Goal: Task Accomplishment & Management: Use online tool/utility

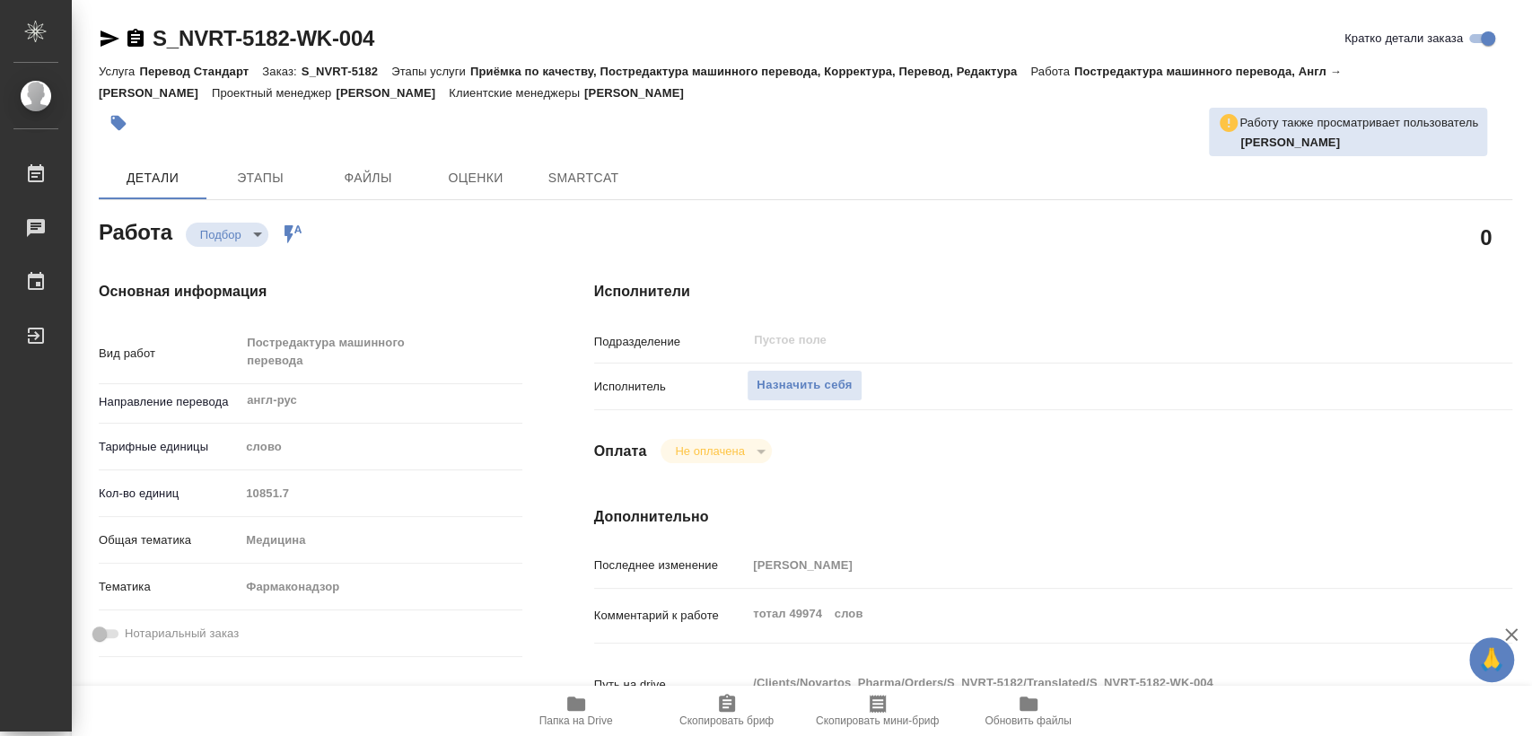
type textarea "x"
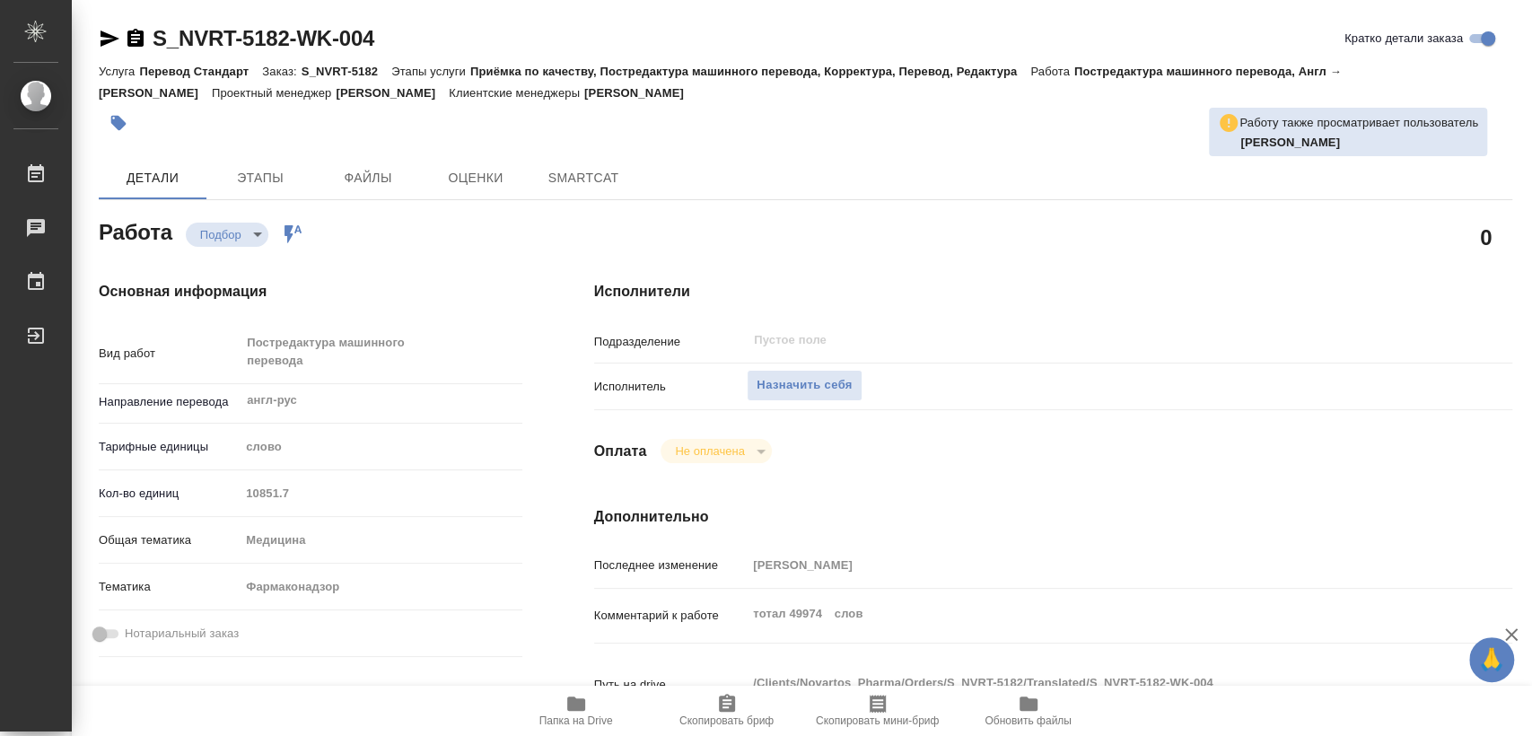
type textarea "x"
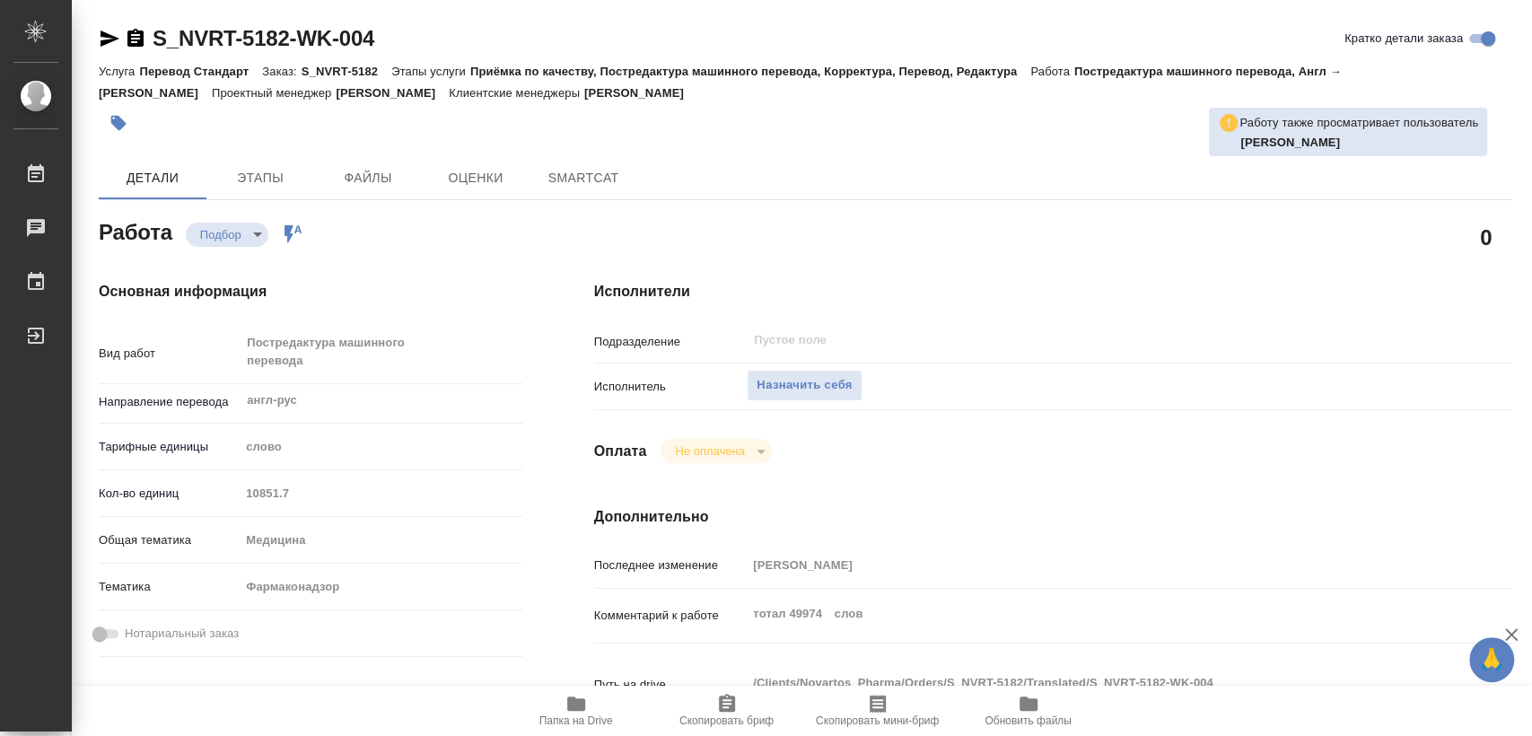
type textarea "x"
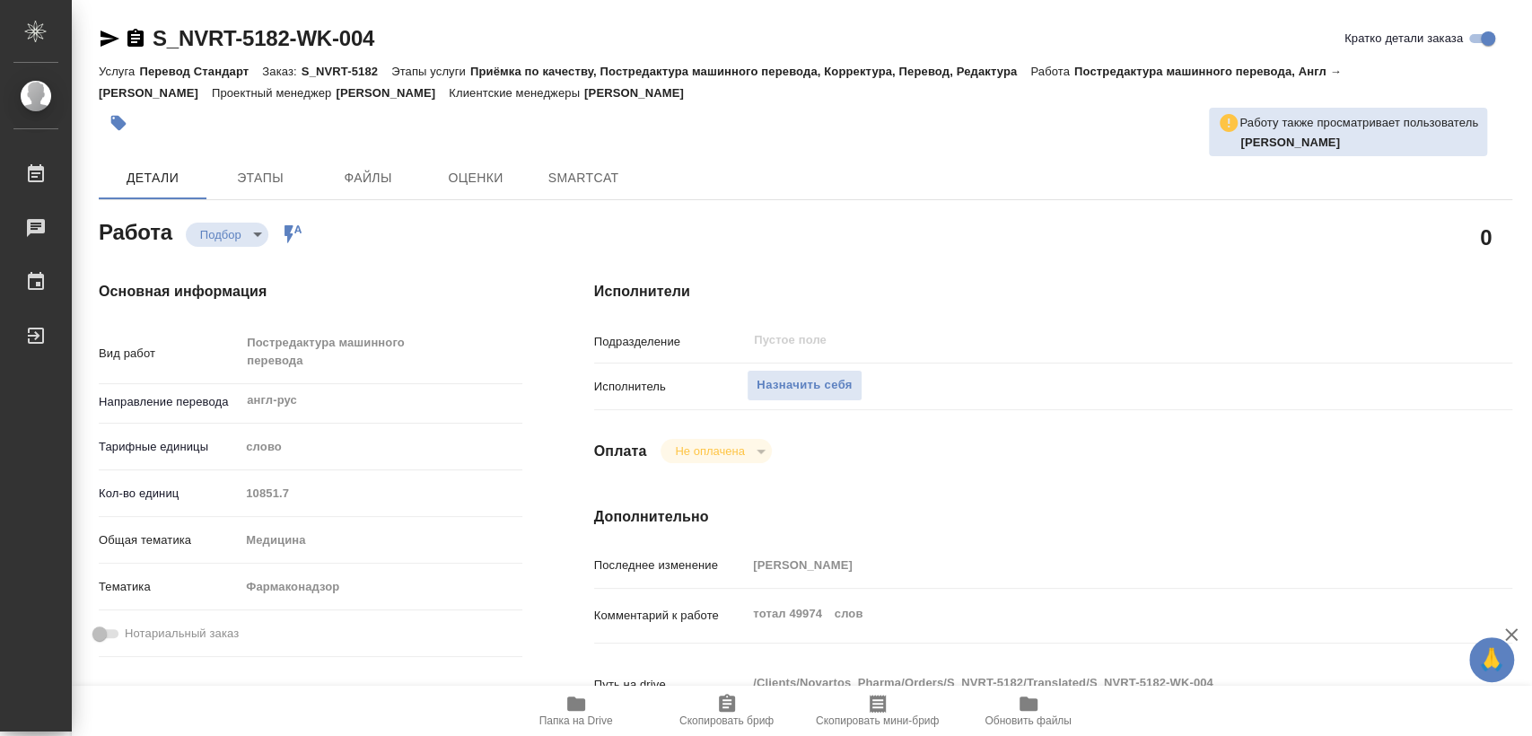
type textarea "x"
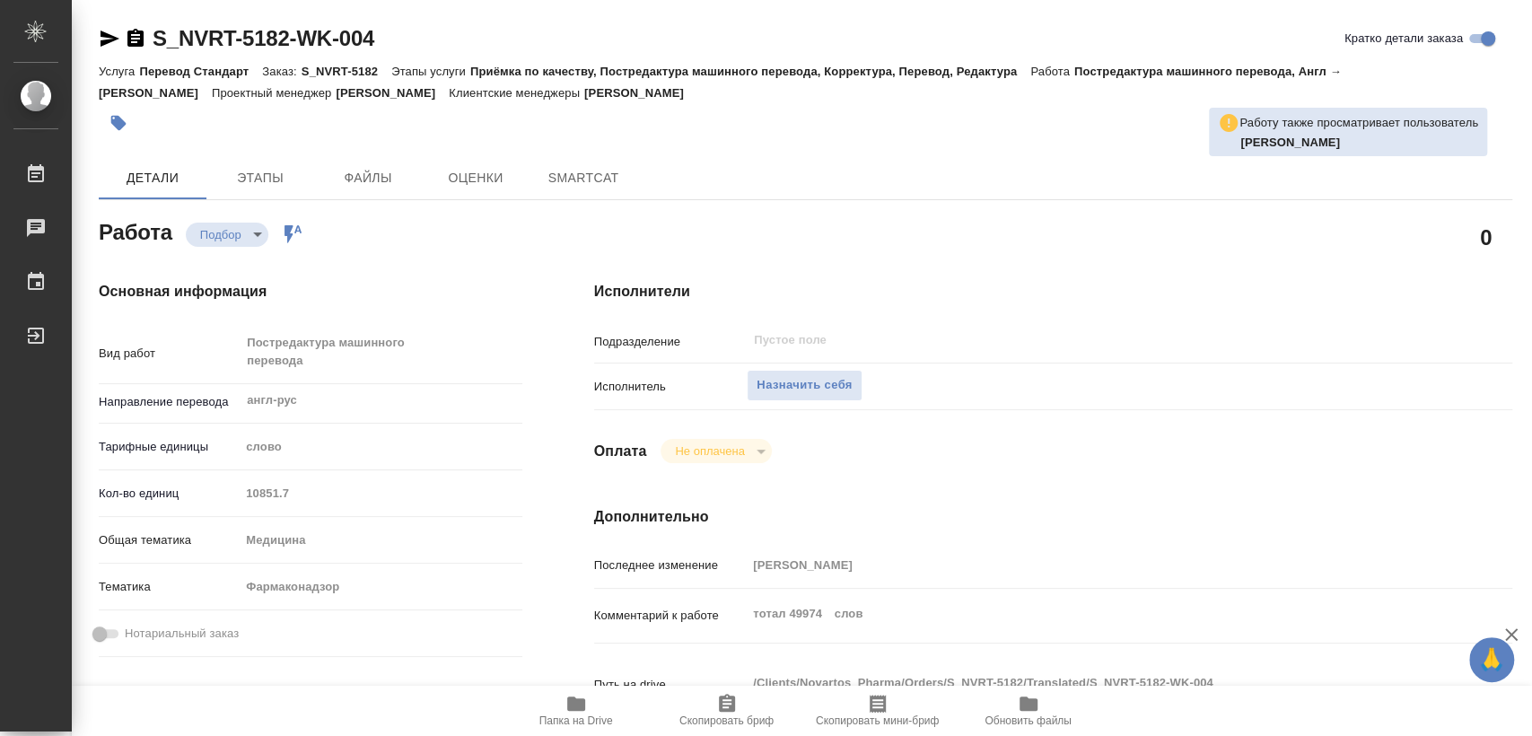
type textarea "x"
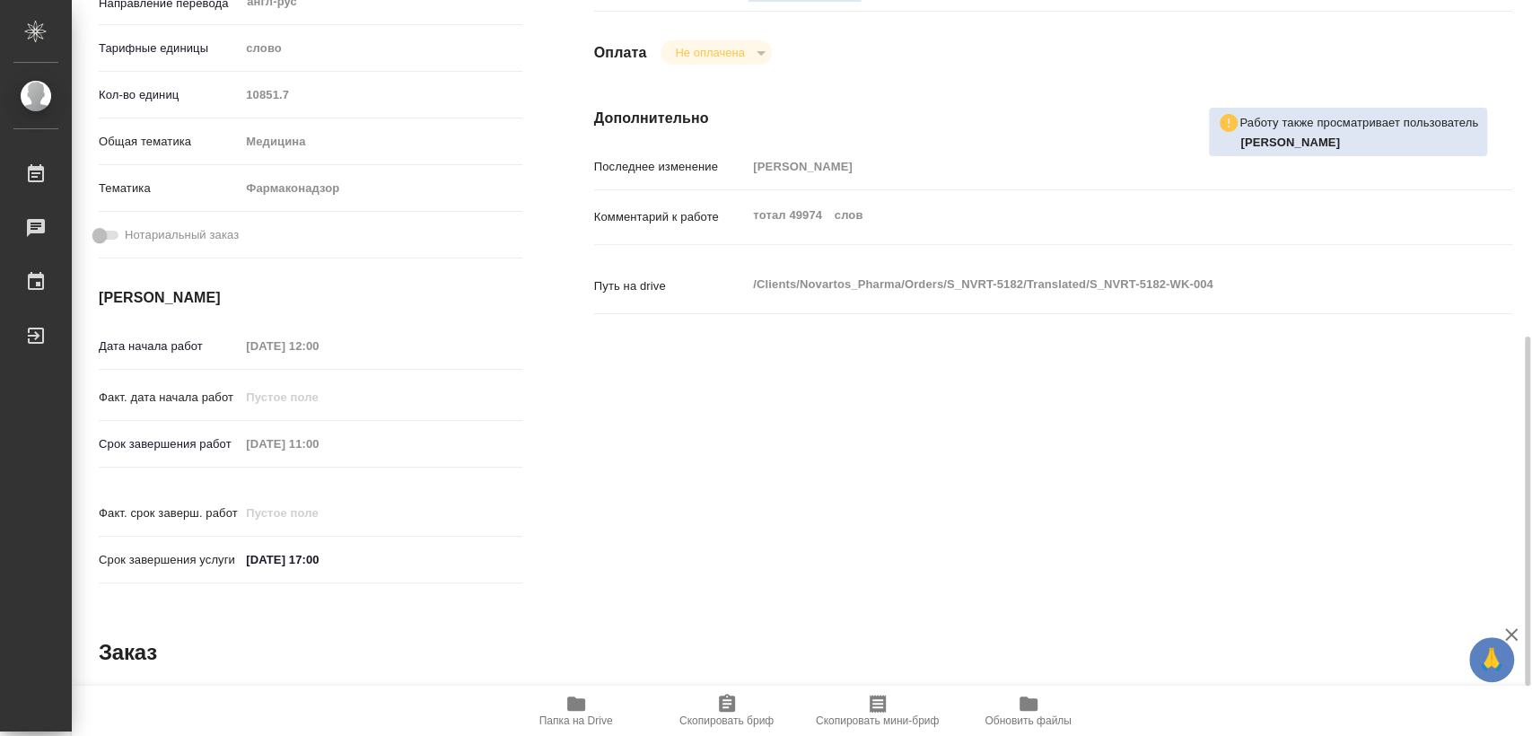
scroll to position [498, 0]
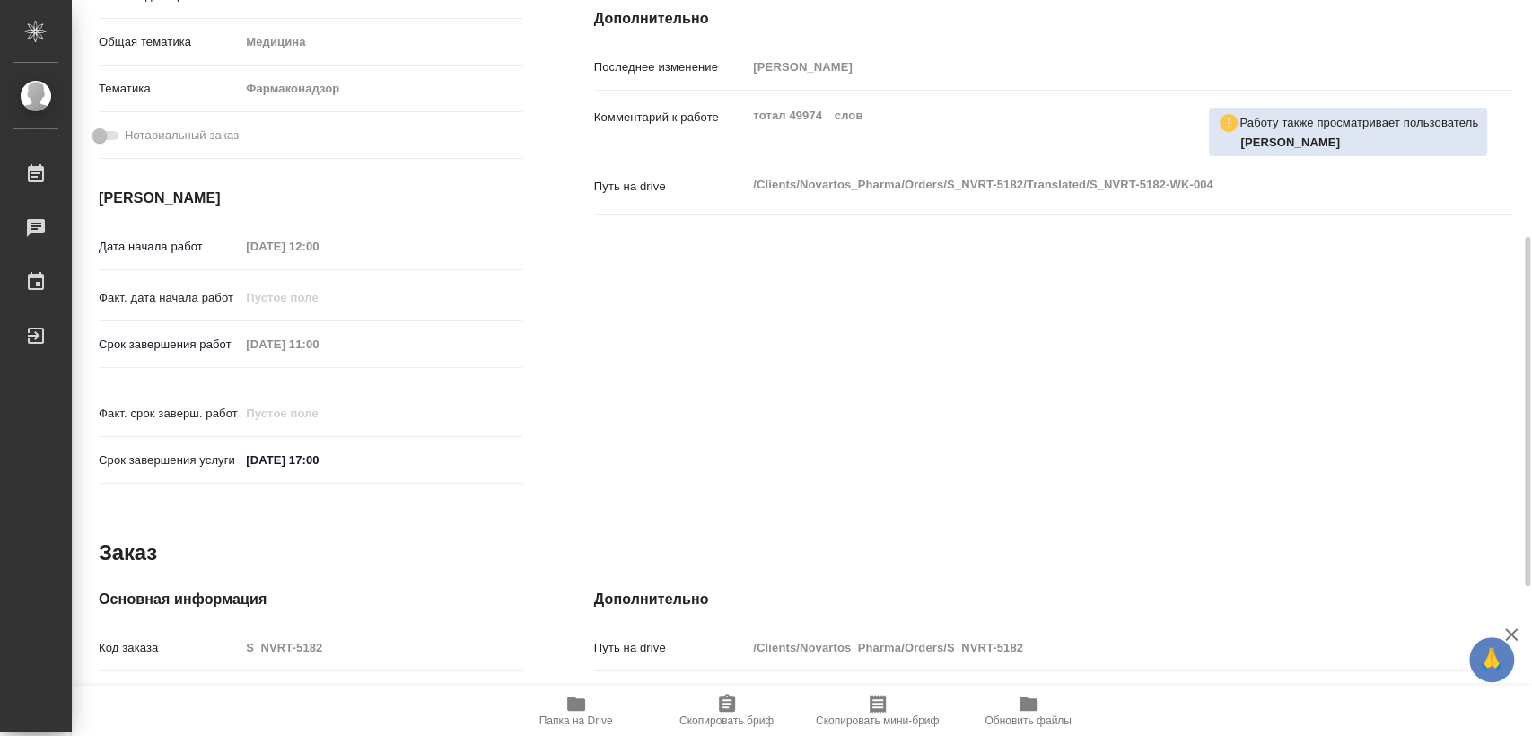
type textarea "x"
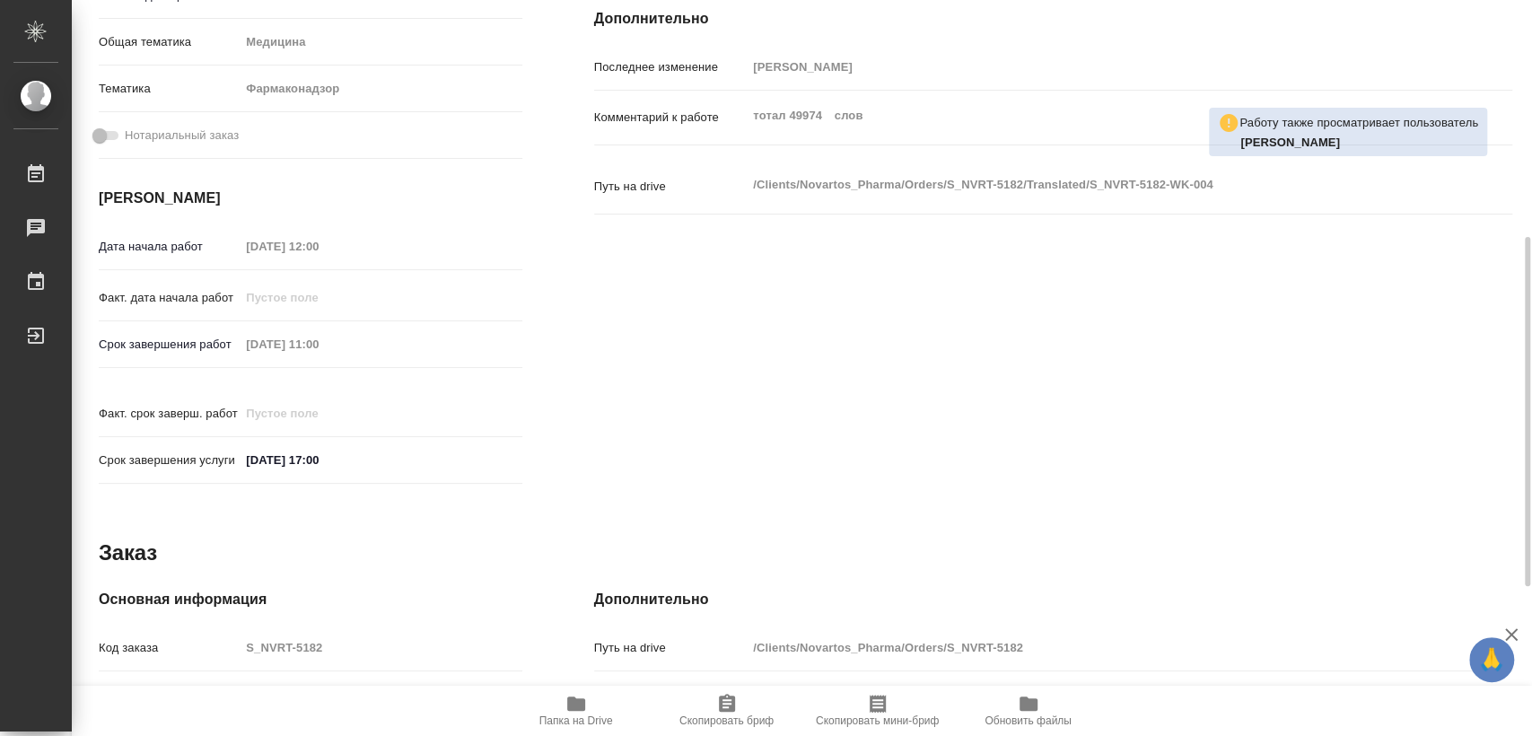
click at [535, 710] on span "Папка на Drive" at bounding box center [575, 710] width 129 height 34
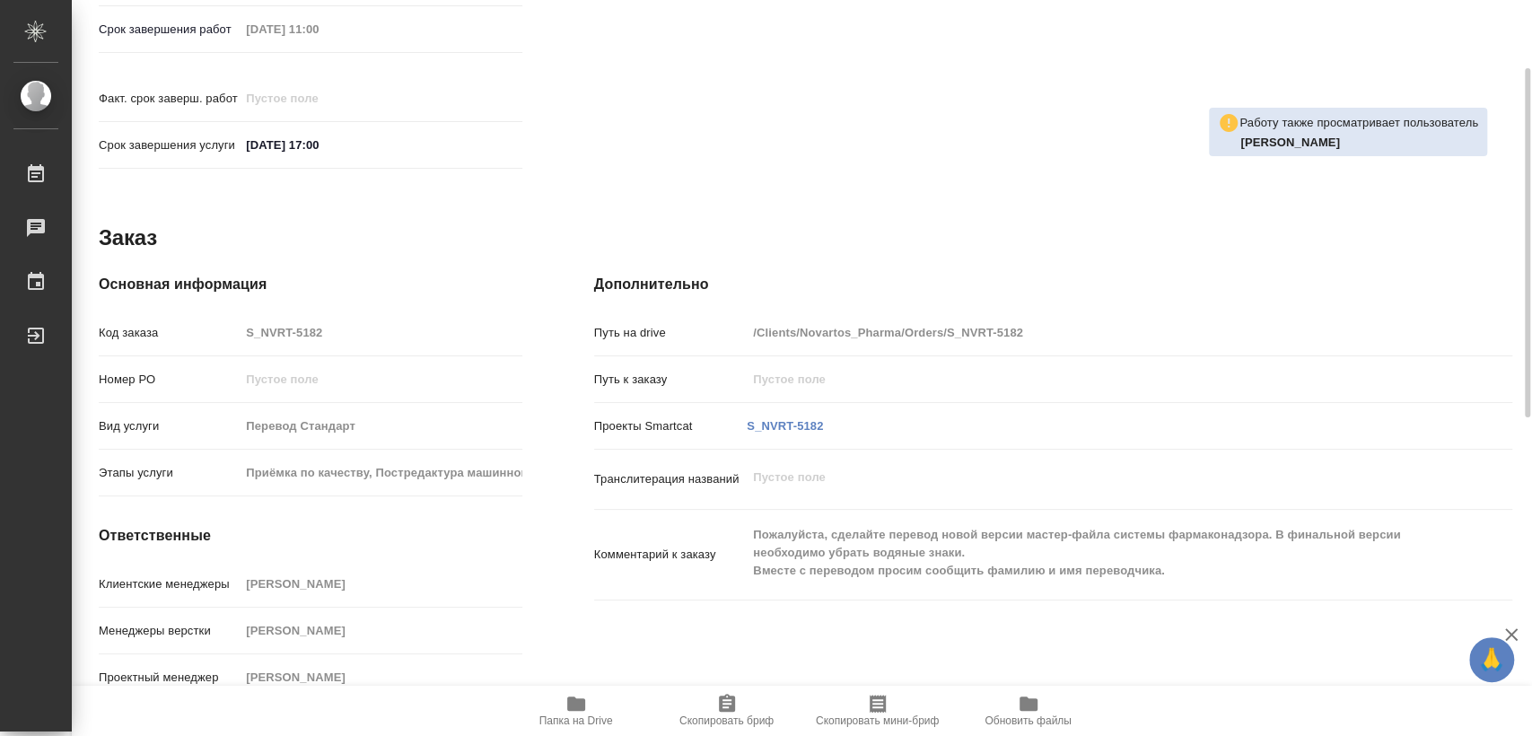
type textarea "x"
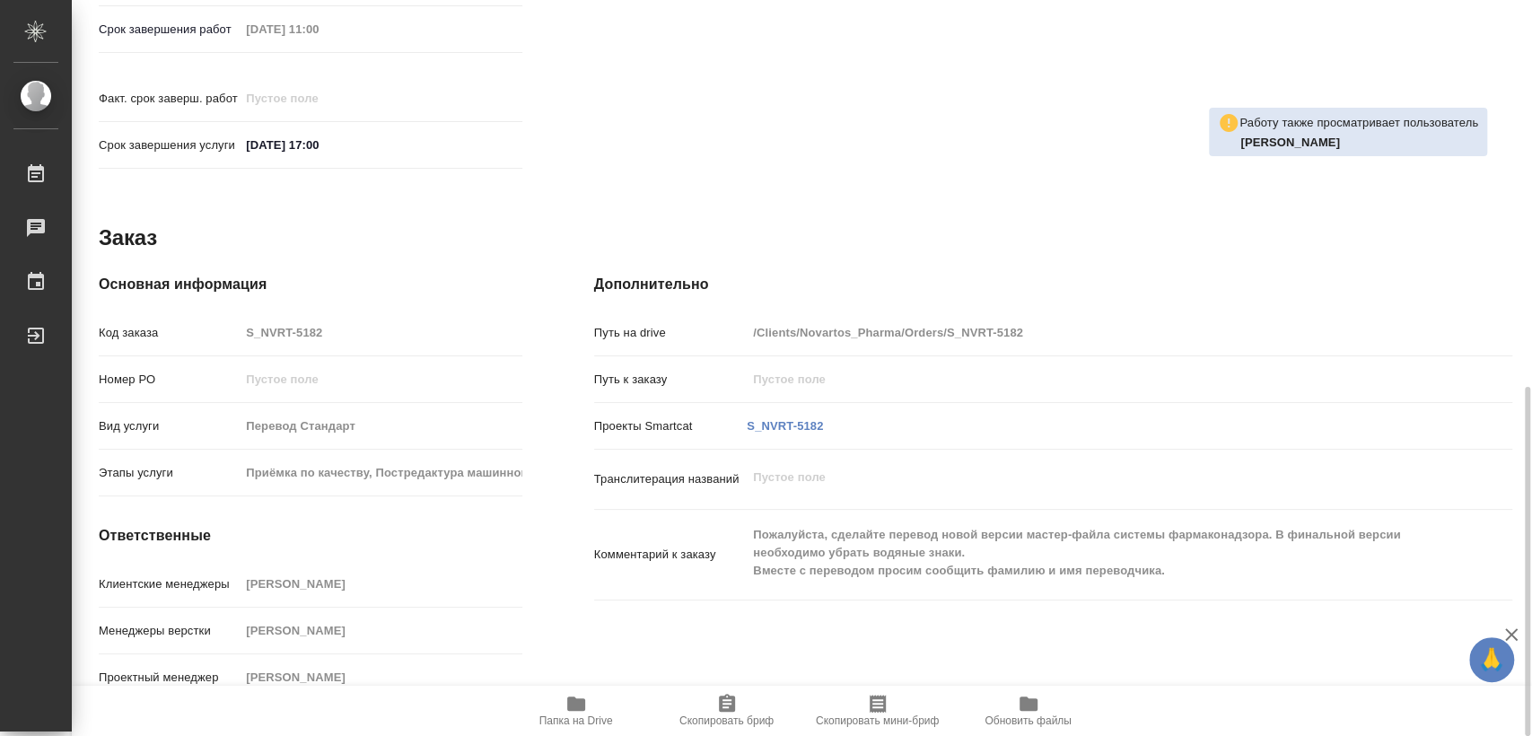
click at [732, 517] on div "Комментарий к заказу Пожалуйста, сделайте перевод новой версии мастер-файла сис…" at bounding box center [1053, 554] width 918 height 75
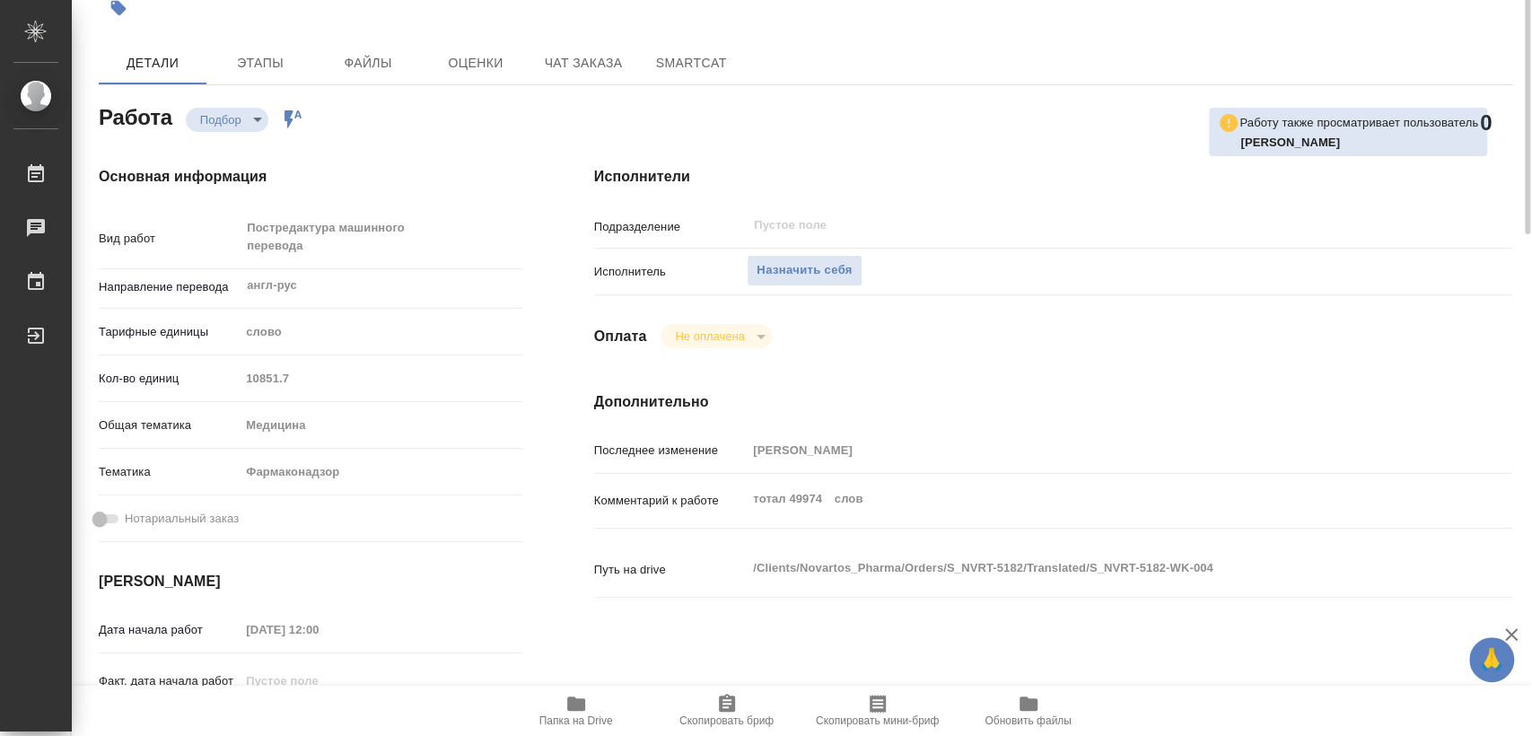
scroll to position [0, 0]
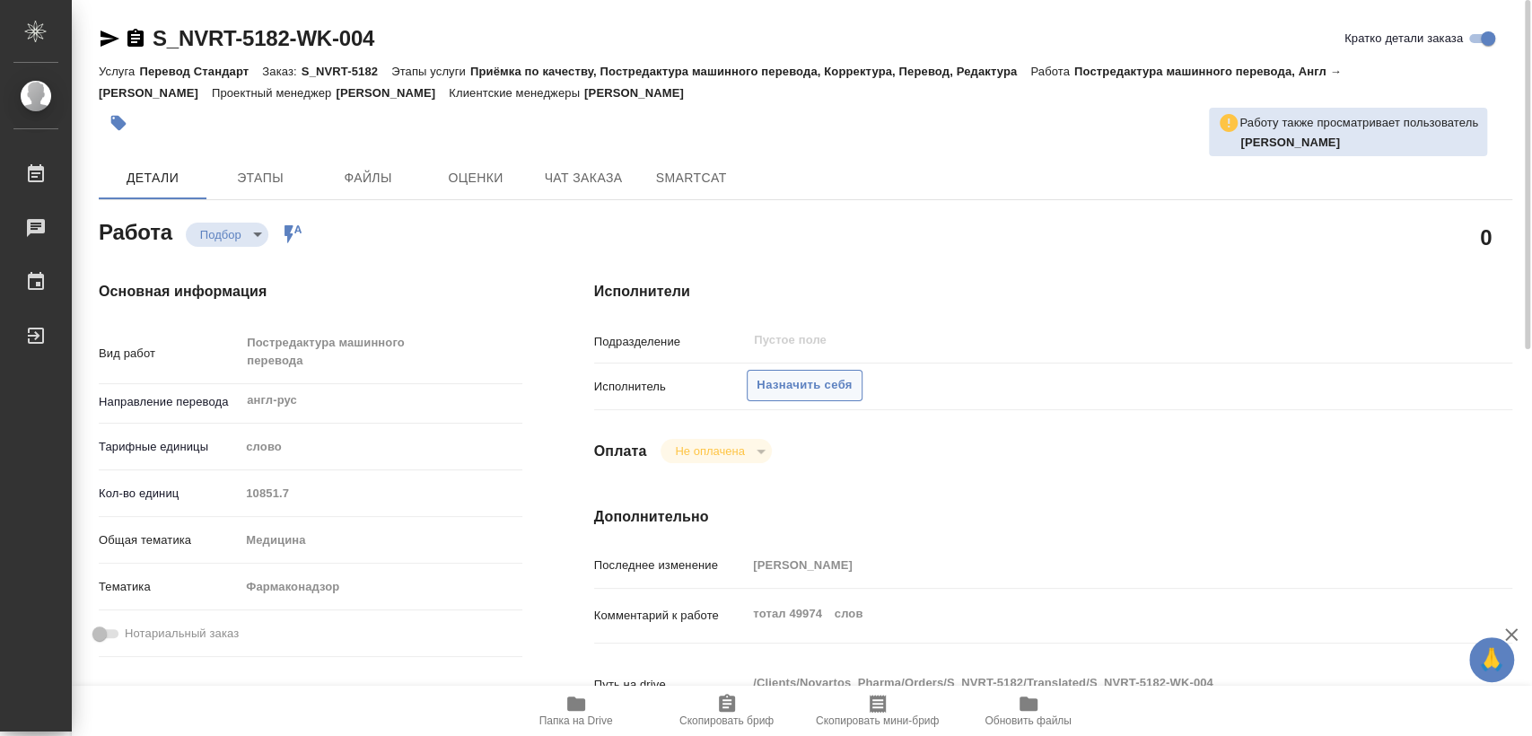
click at [834, 389] on span "Назначить себя" at bounding box center [803, 385] width 95 height 21
type textarea "x"
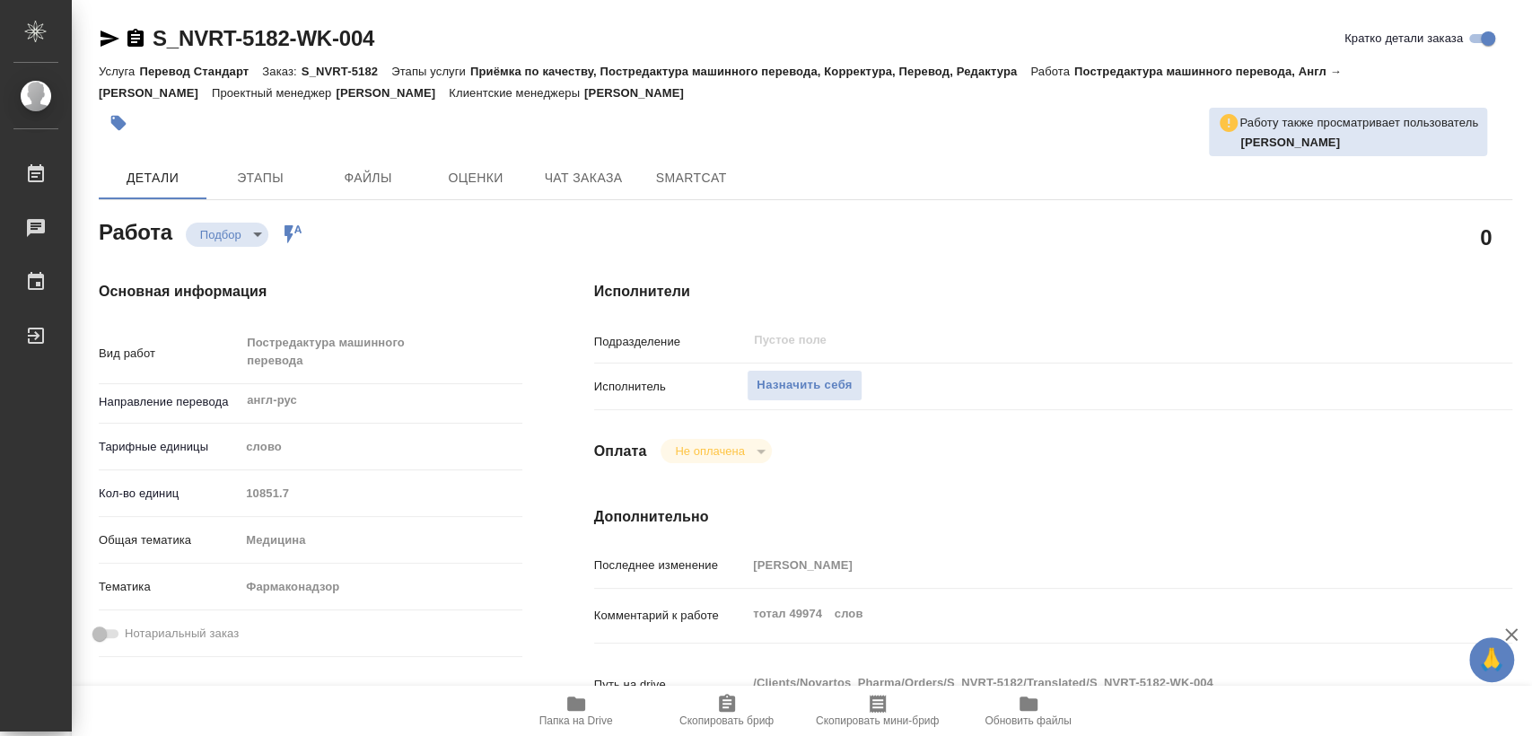
type textarea "x"
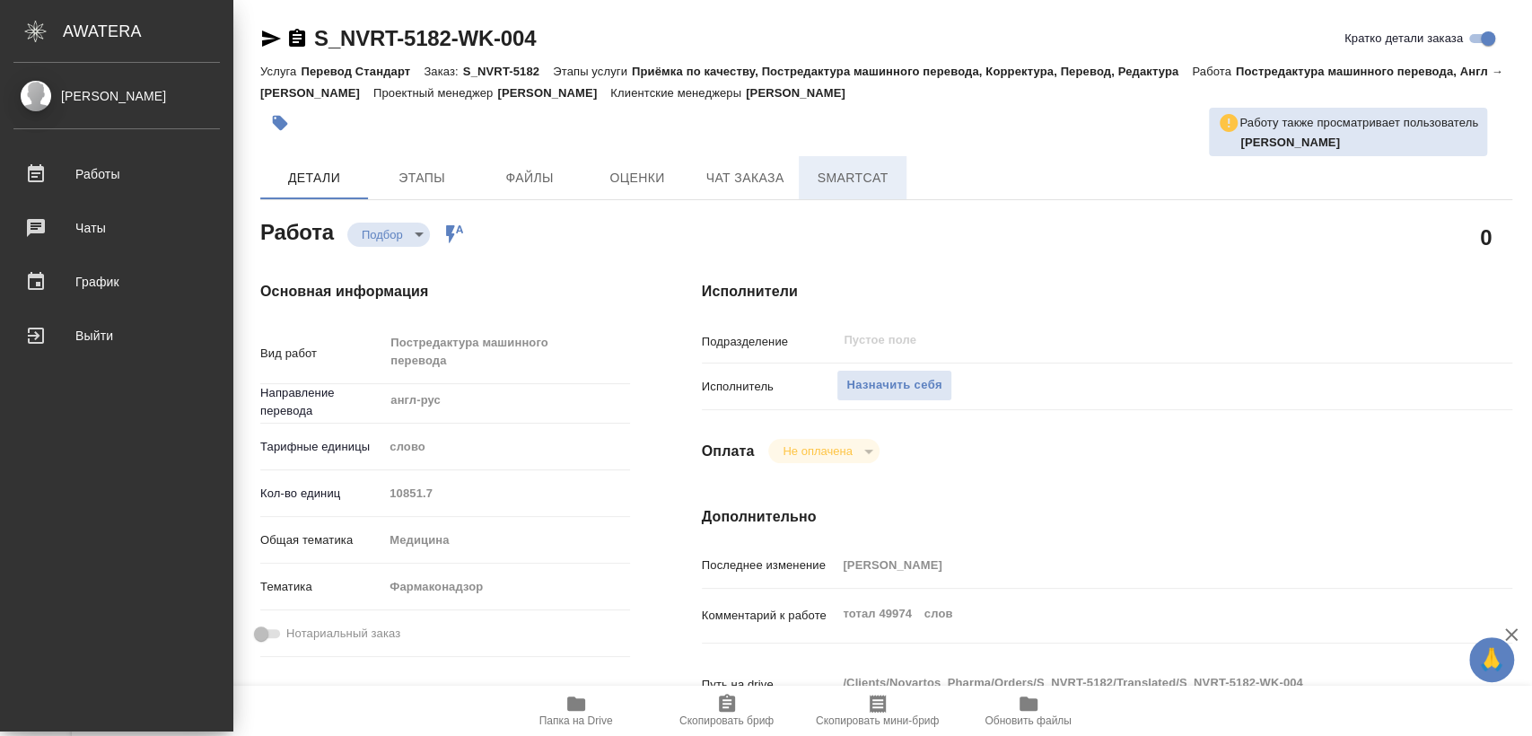
type textarea "x"
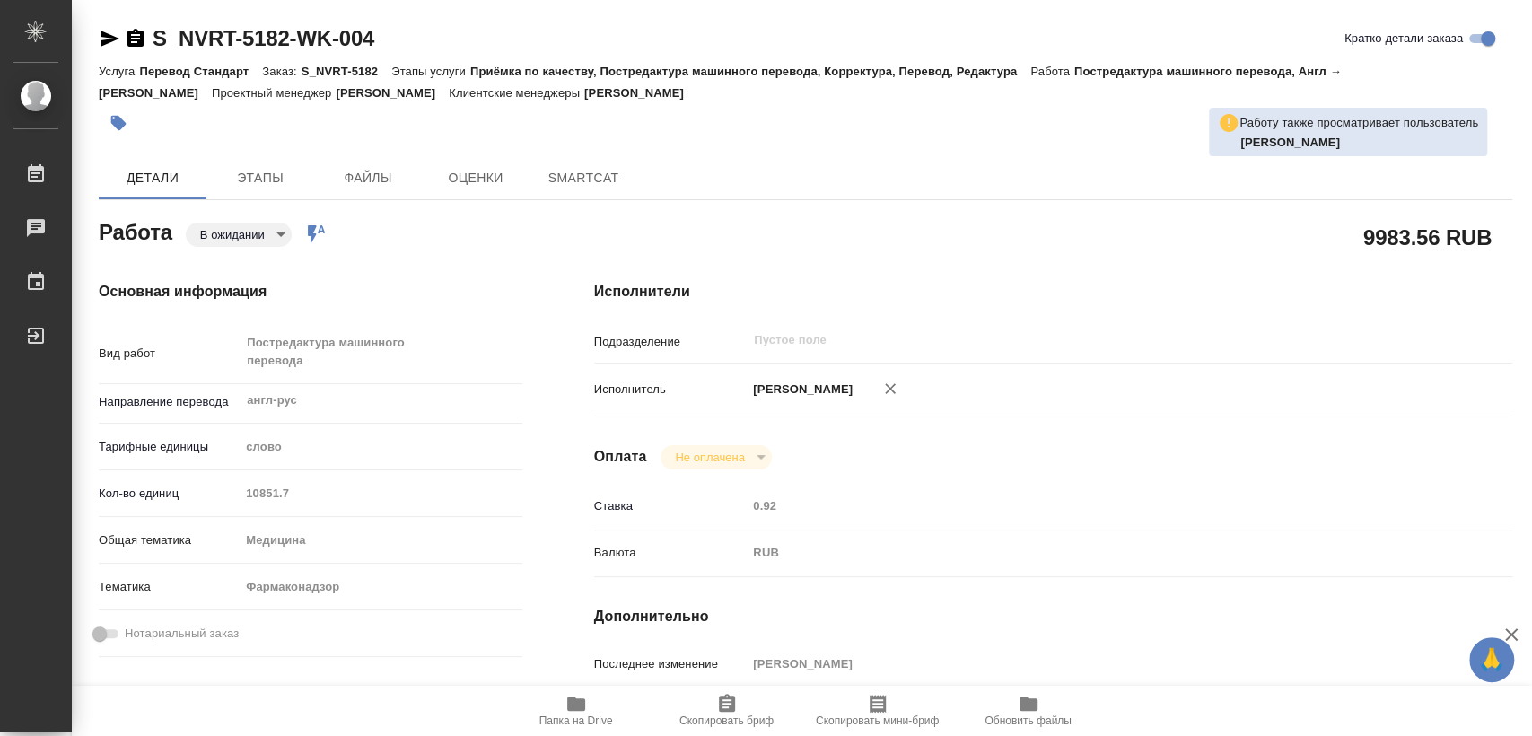
type textarea "x"
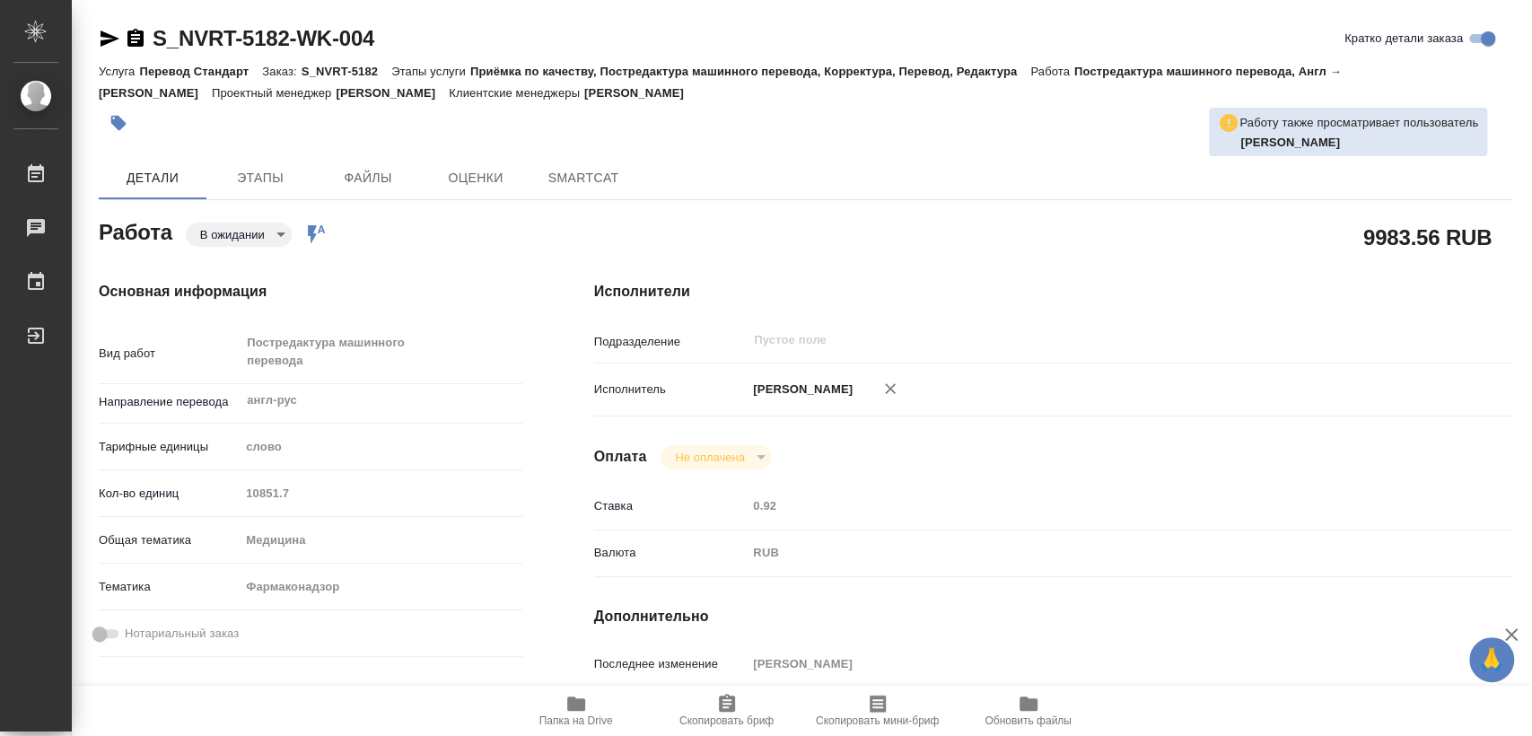
type textarea "x"
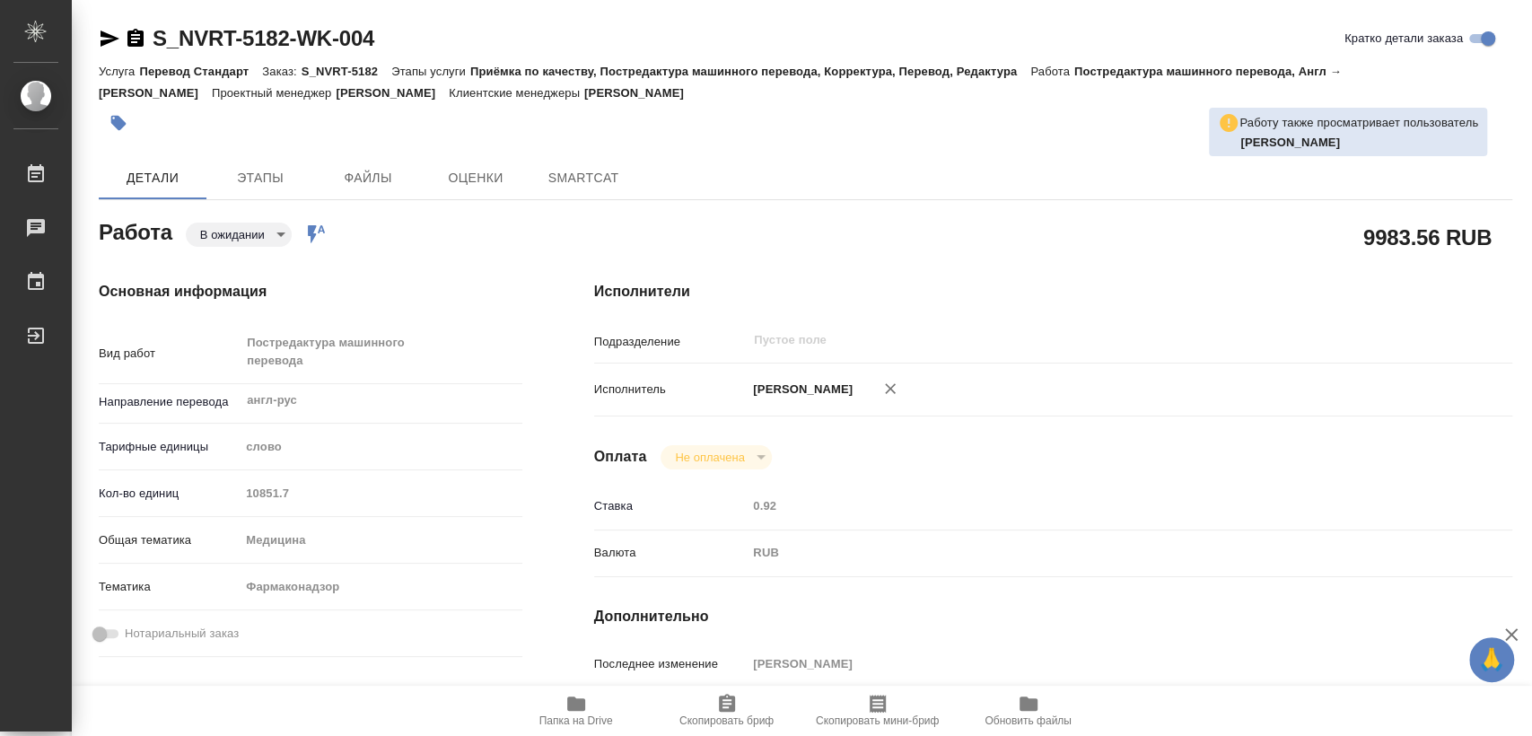
type textarea "x"
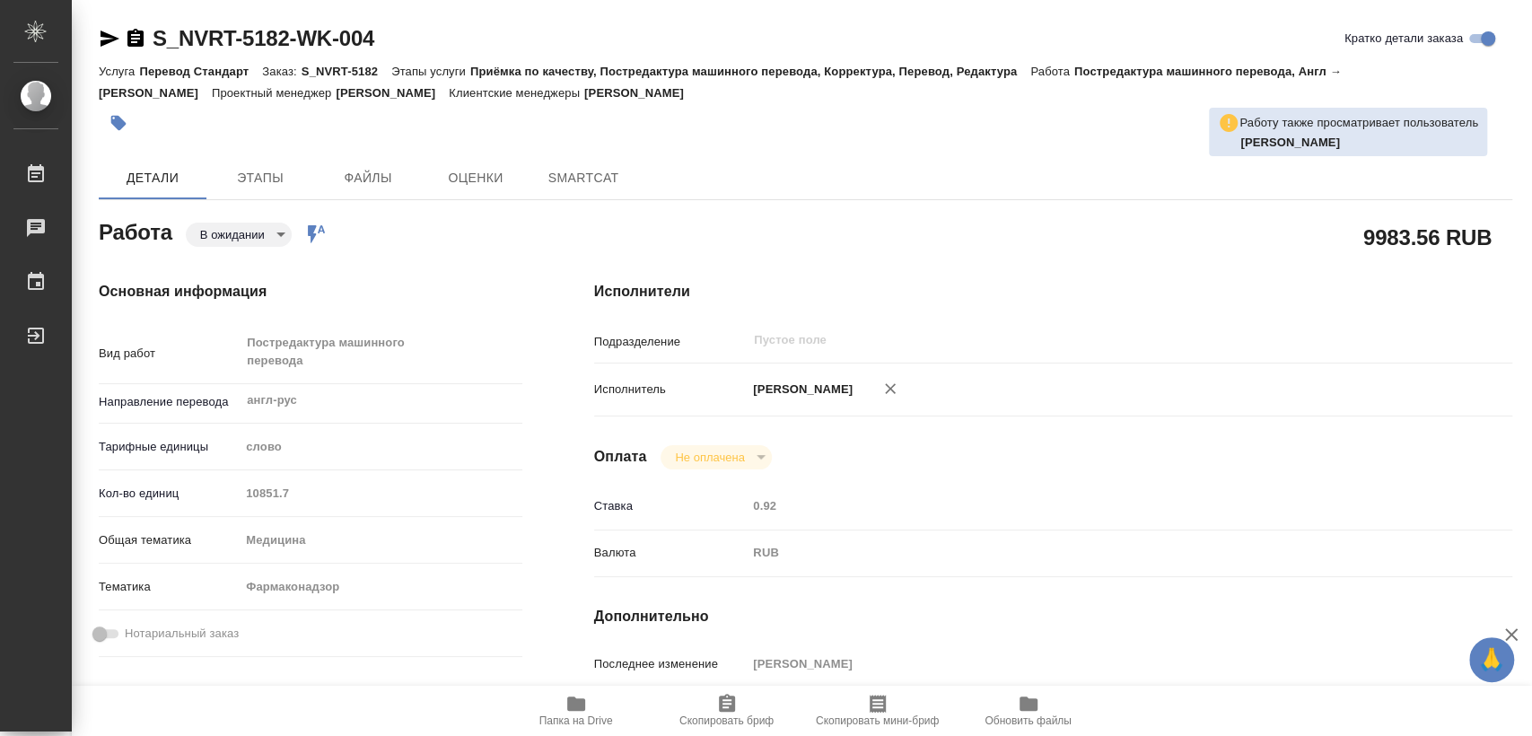
type textarea "x"
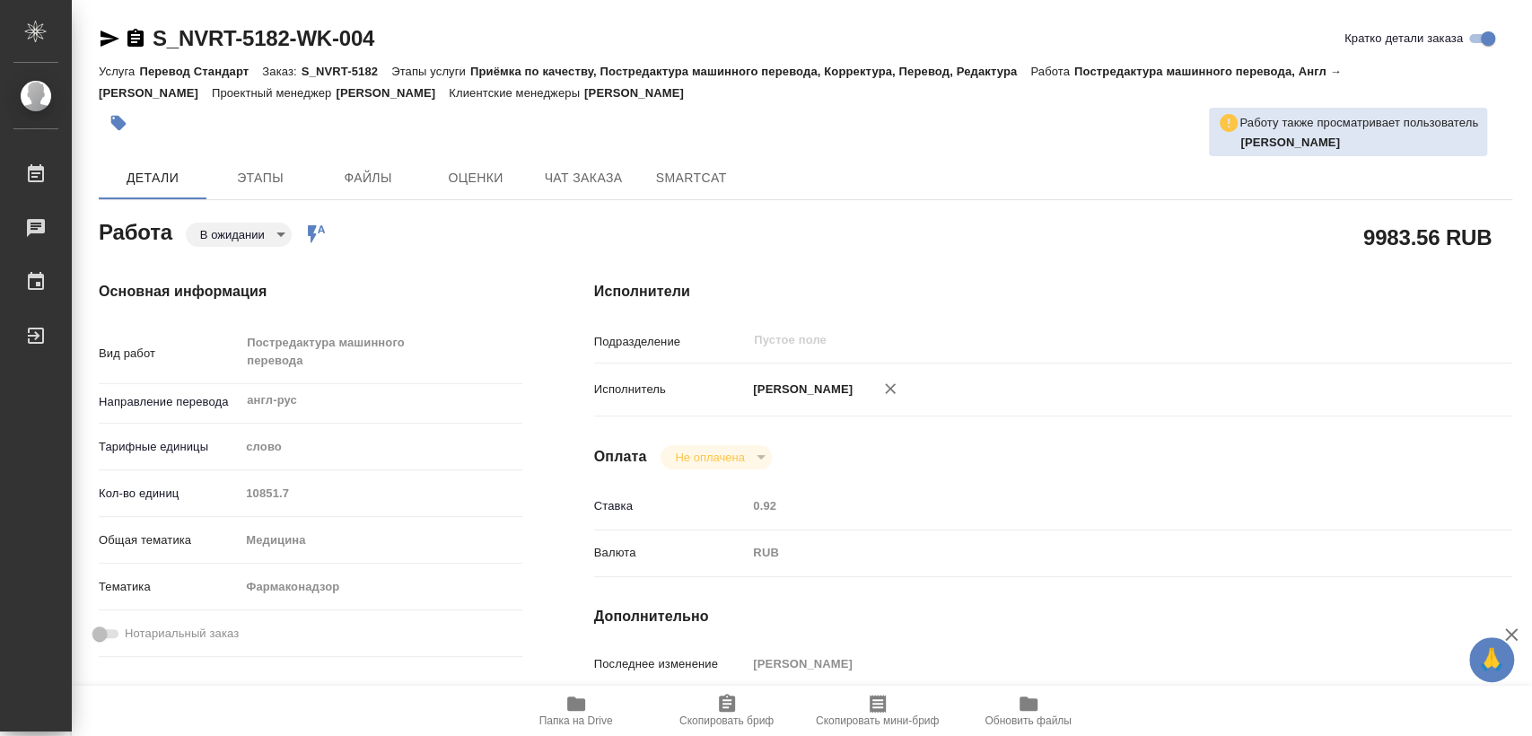
type textarea "x"
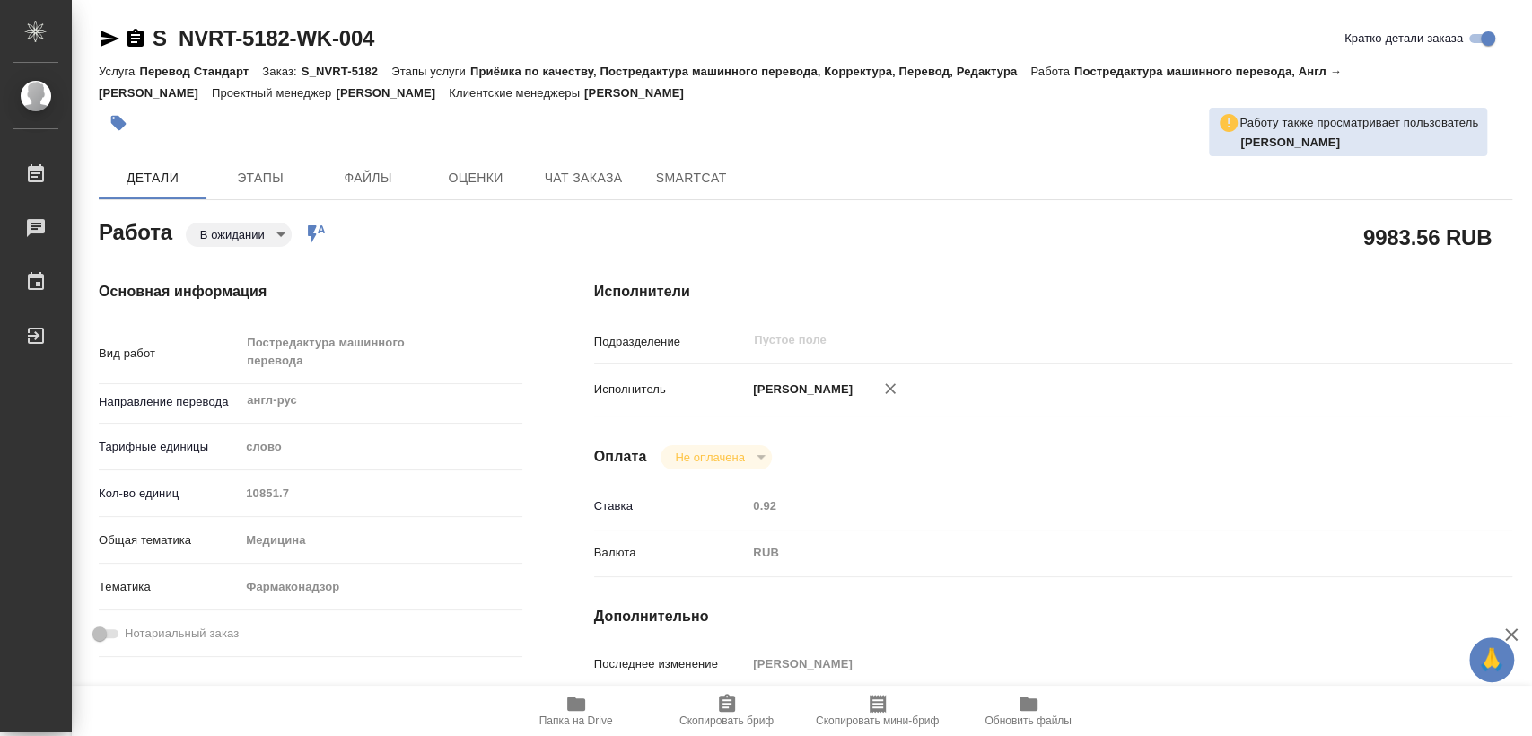
type textarea "x"
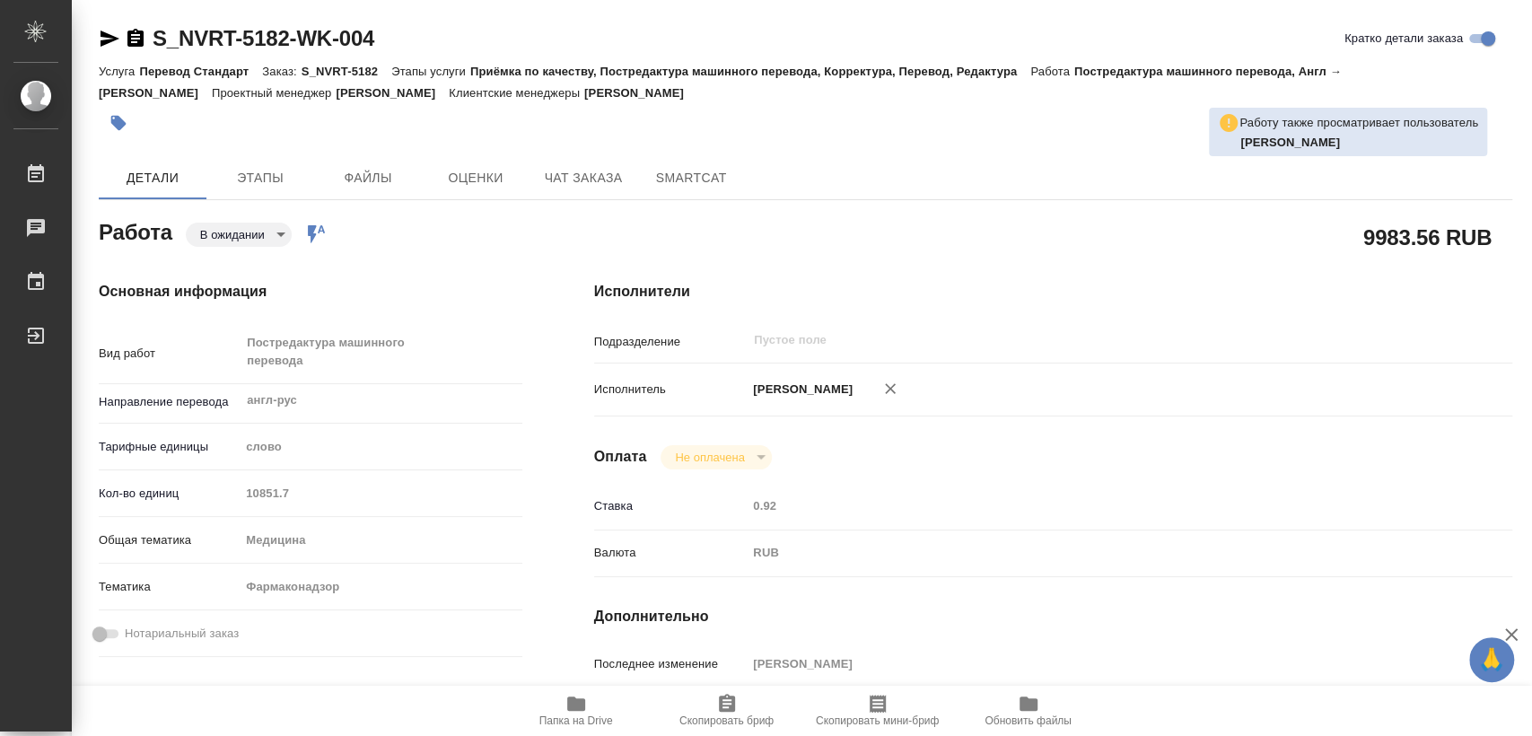
type textarea "x"
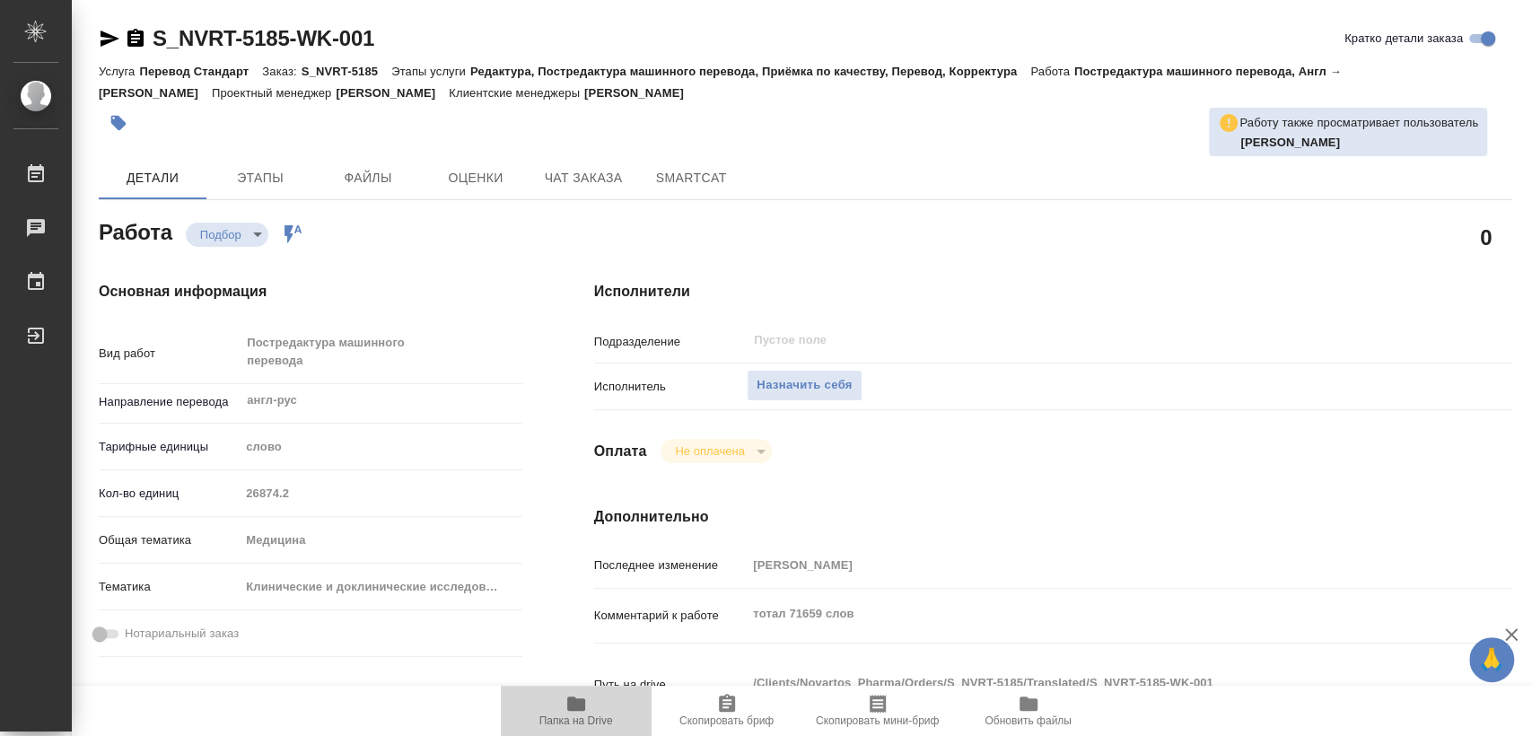
click at [563, 709] on span "Папка на Drive" at bounding box center [575, 710] width 129 height 34
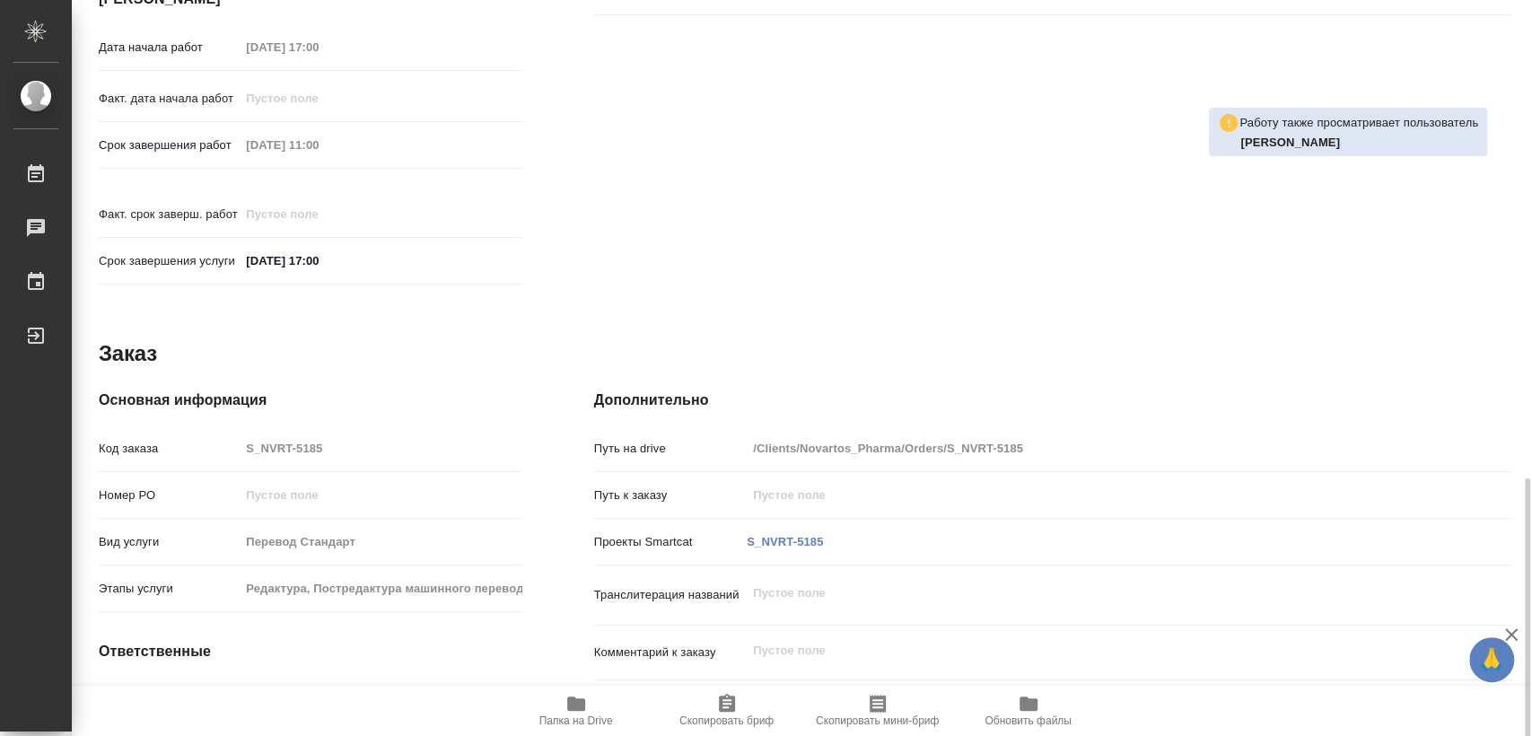
scroll to position [813, 0]
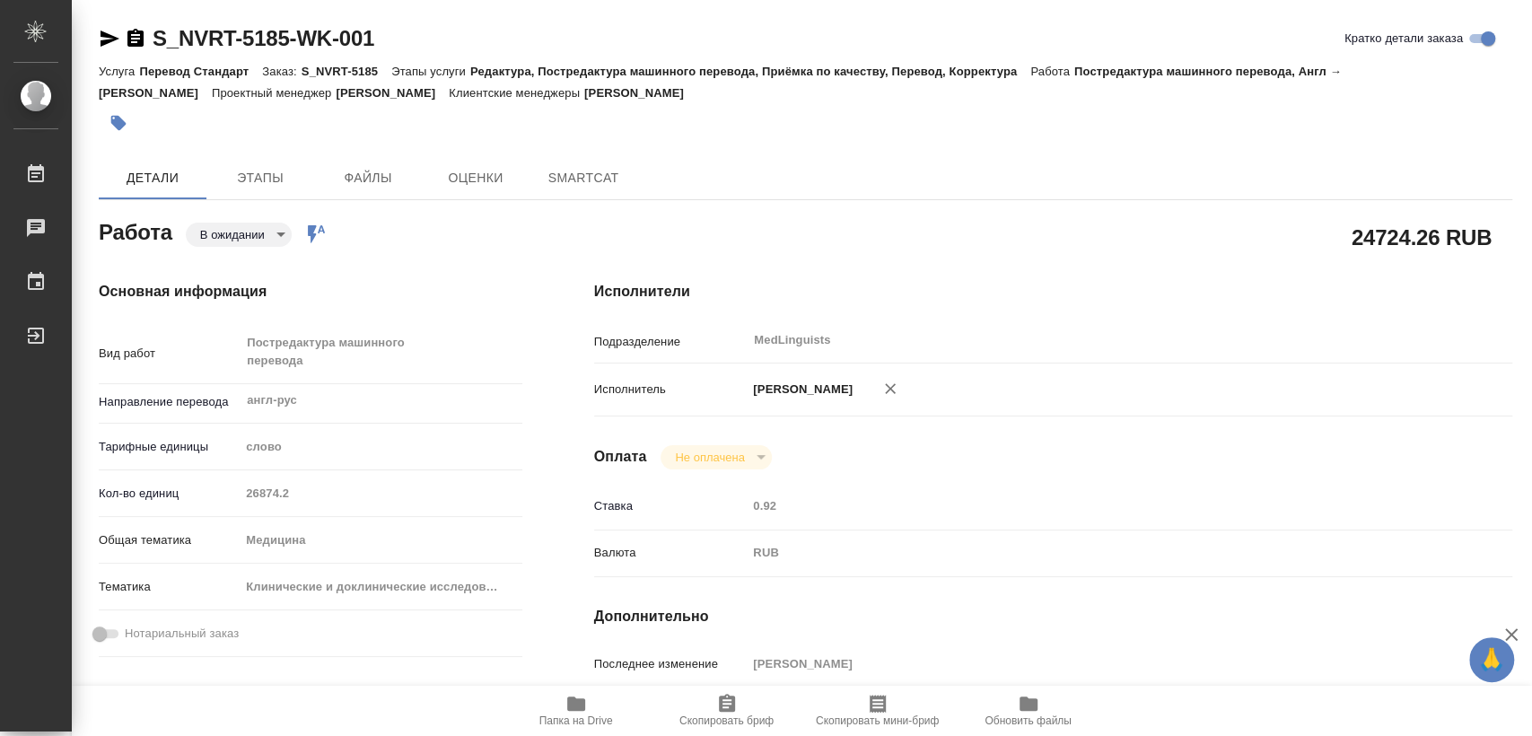
type textarea "x"
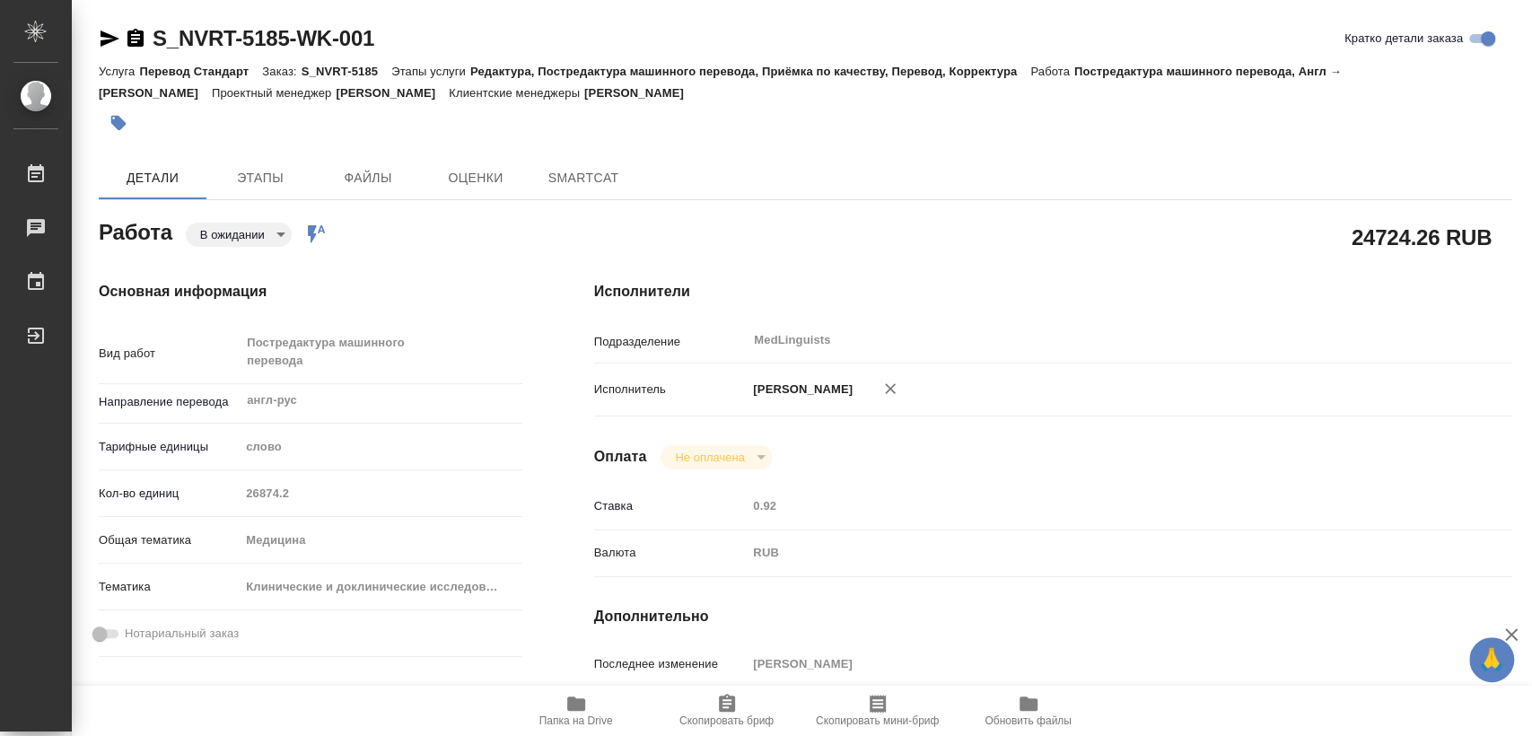
type textarea "x"
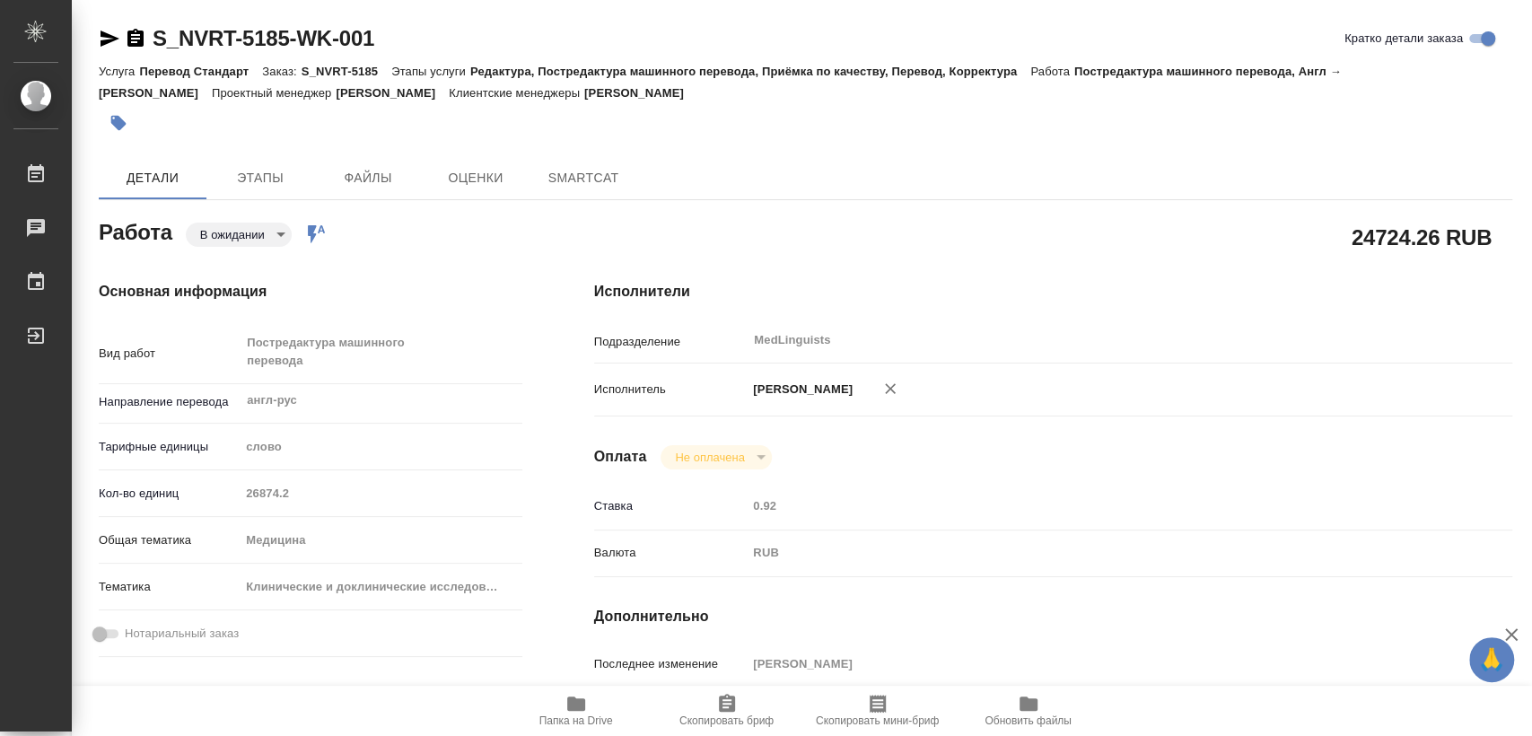
type textarea "x"
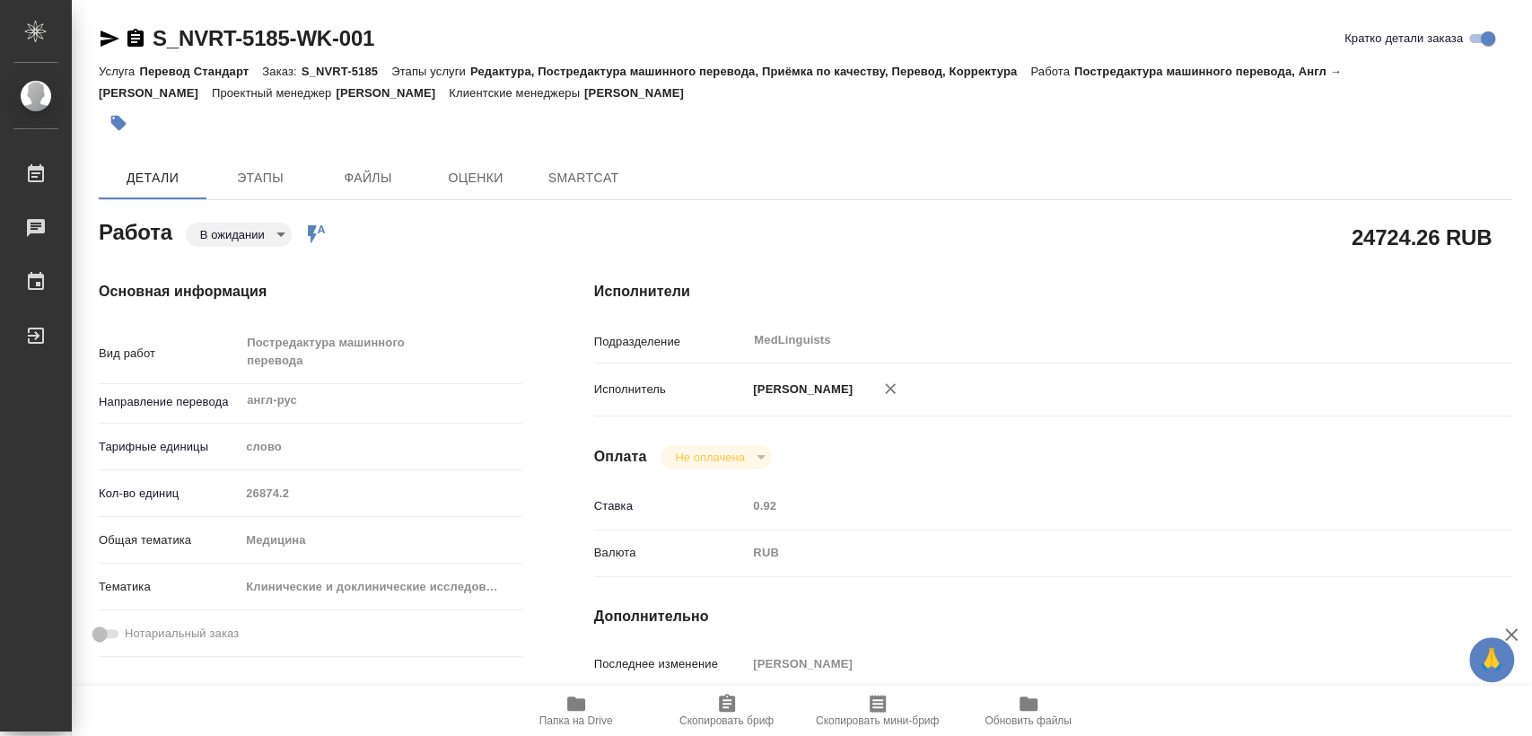
type textarea "x"
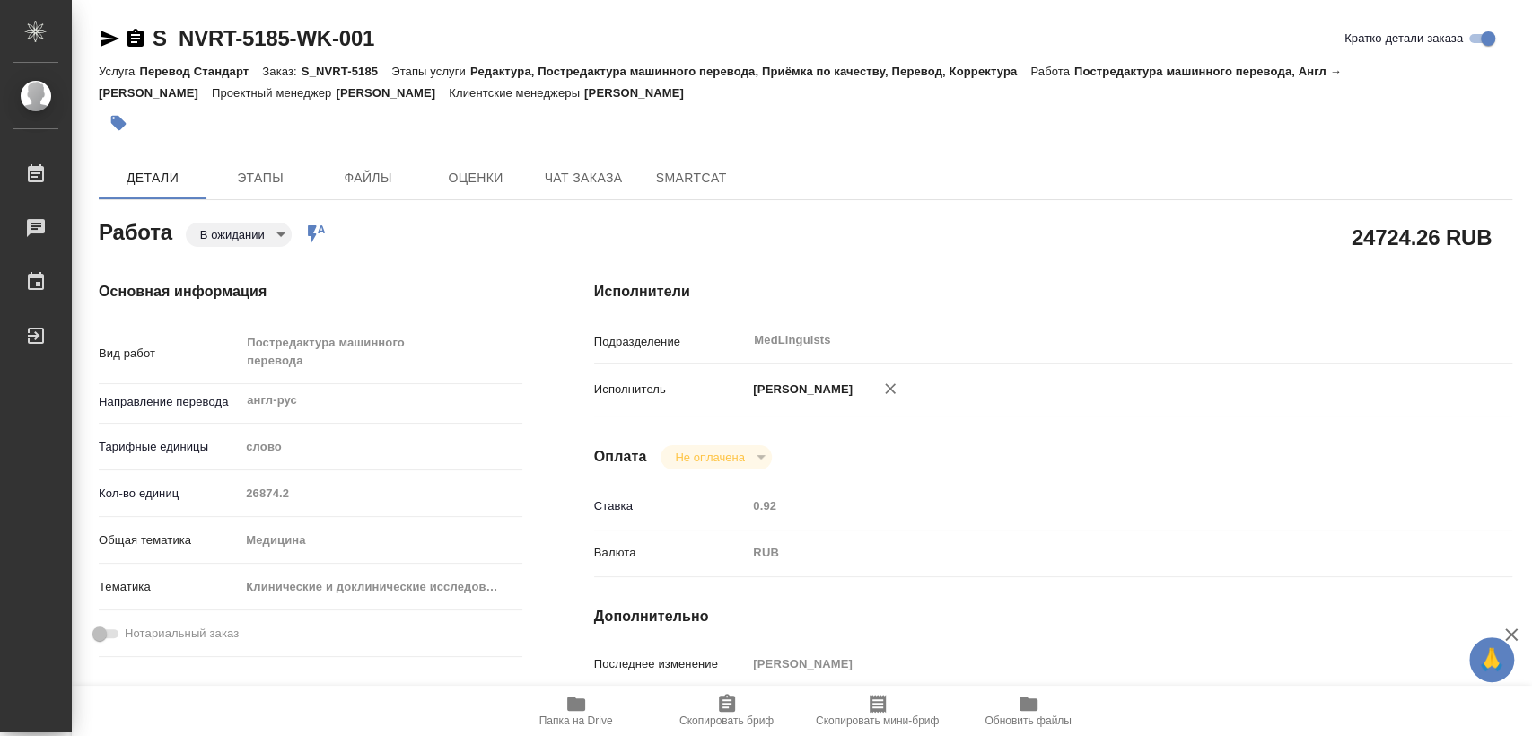
type textarea "x"
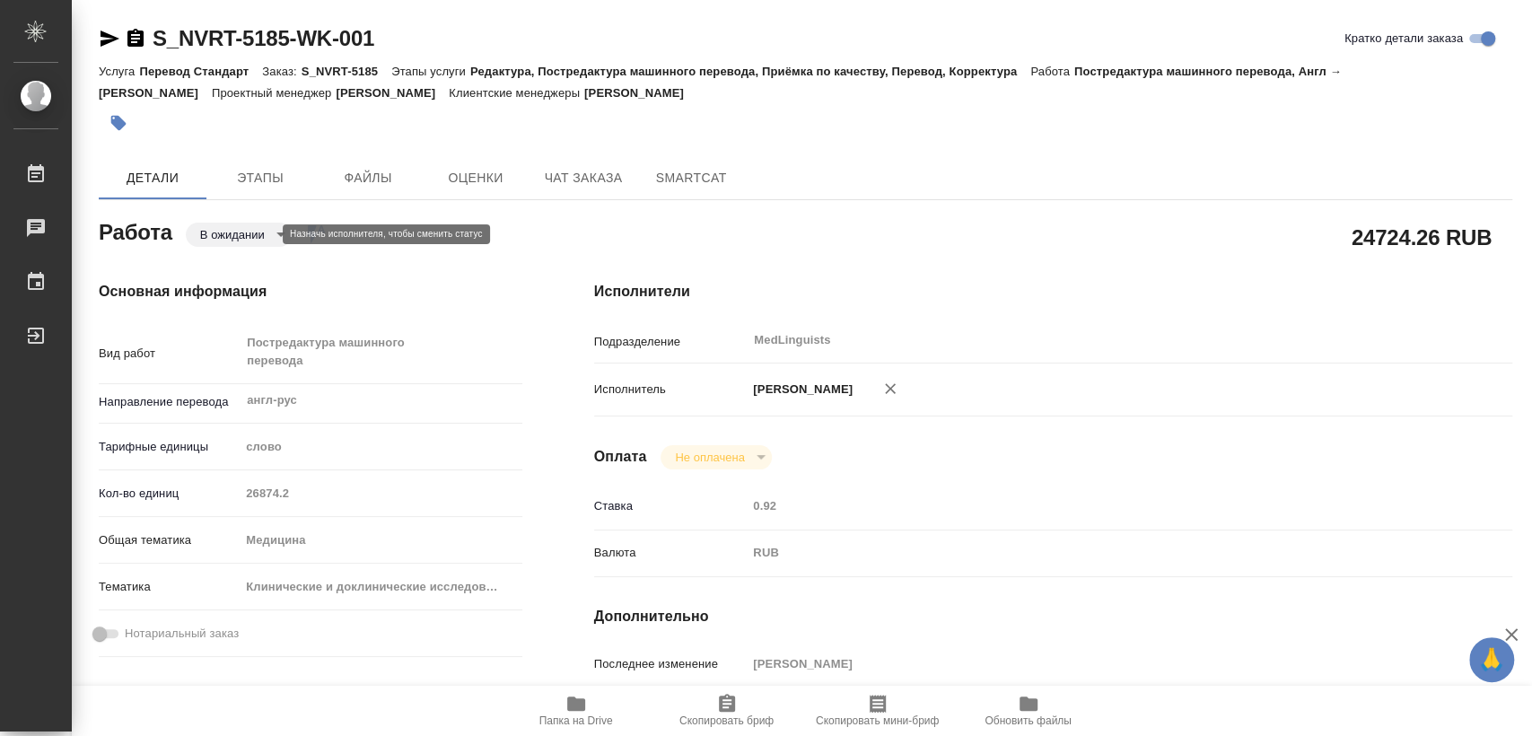
type textarea "x"
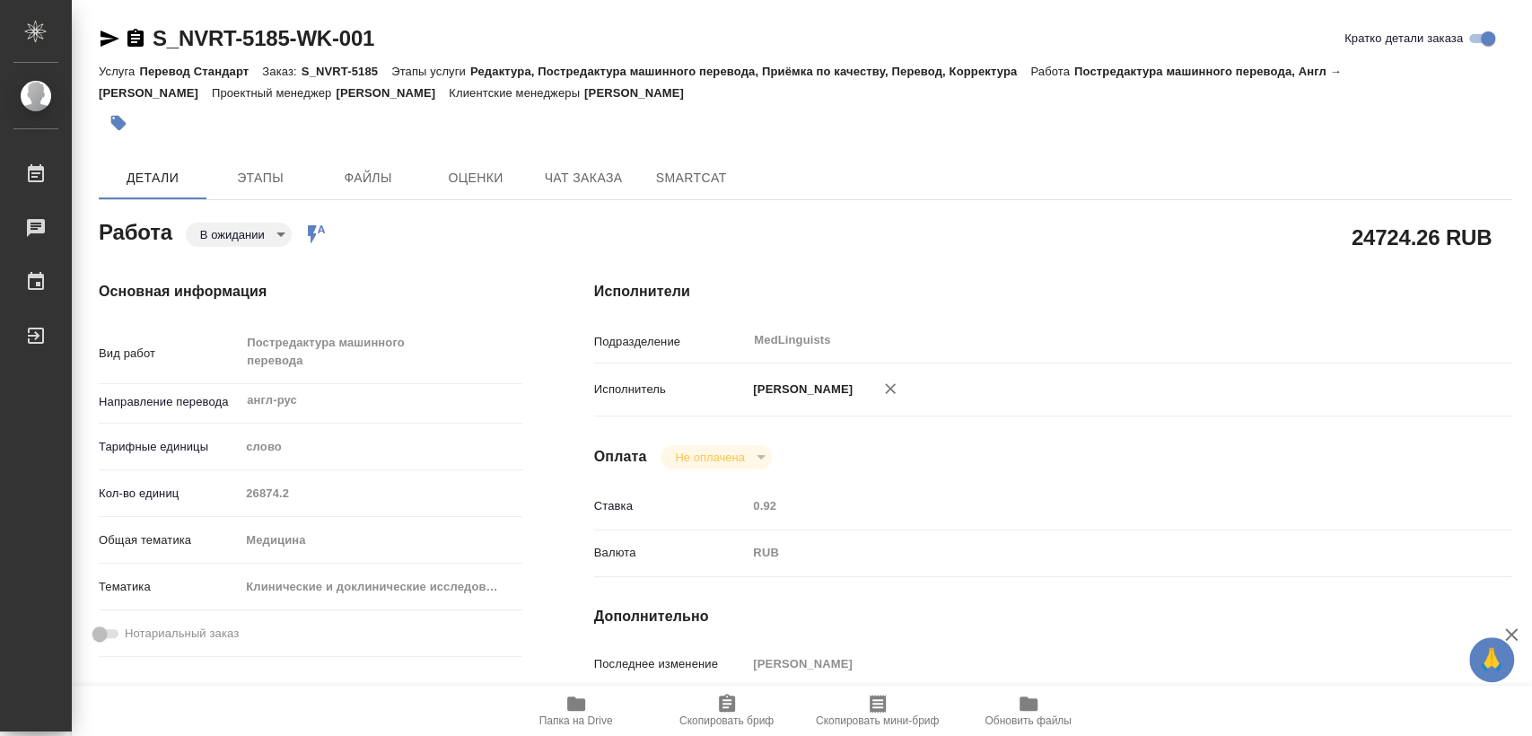
type textarea "x"
